Goal: Submit feedback/report problem

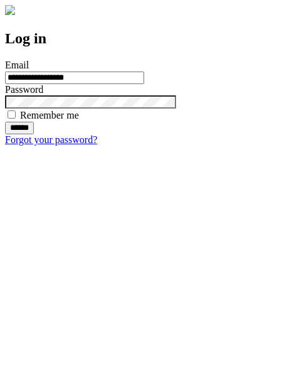
type input "**********"
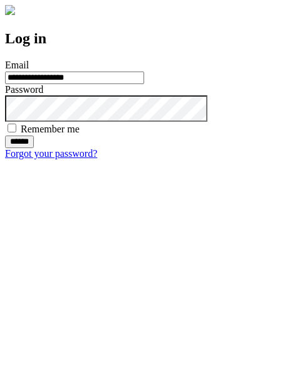
click at [34, 148] on input "******" at bounding box center [19, 142] width 29 height 13
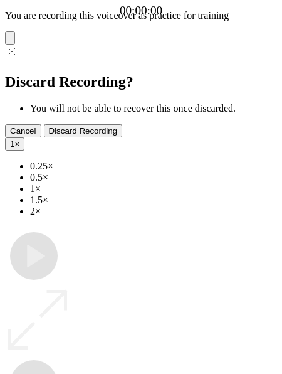
type input "**********"
